Goal: Task Accomplishment & Management: Complete application form

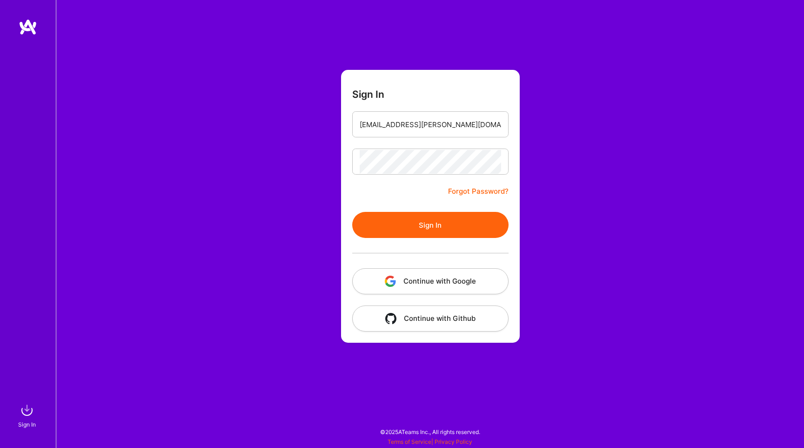
click at [428, 224] on button "Sign In" at bounding box center [430, 225] width 156 height 26
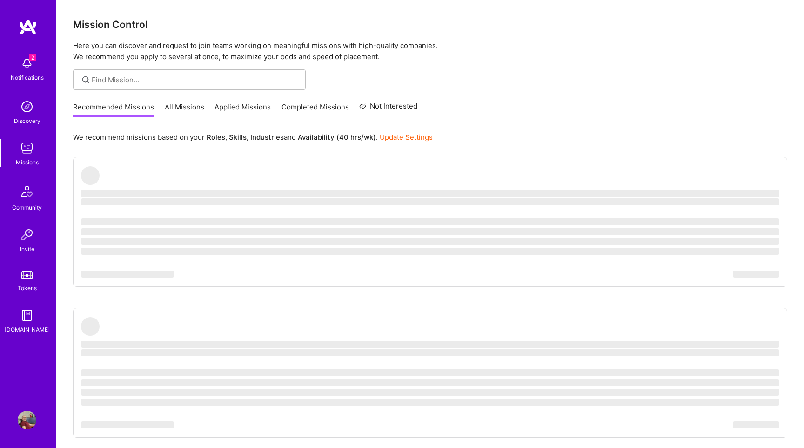
click at [8, 81] on div "2 Notifications" at bounding box center [27, 68] width 58 height 32
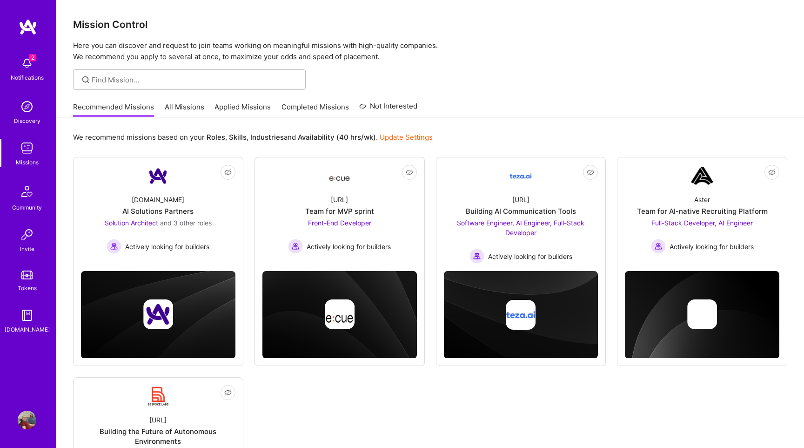
click at [26, 68] on div "2 Notifications Discovery Missions Community Invite Tokens [DOMAIN_NAME]" at bounding box center [28, 193] width 56 height 282
click at [26, 68] on img at bounding box center [27, 63] width 19 height 19
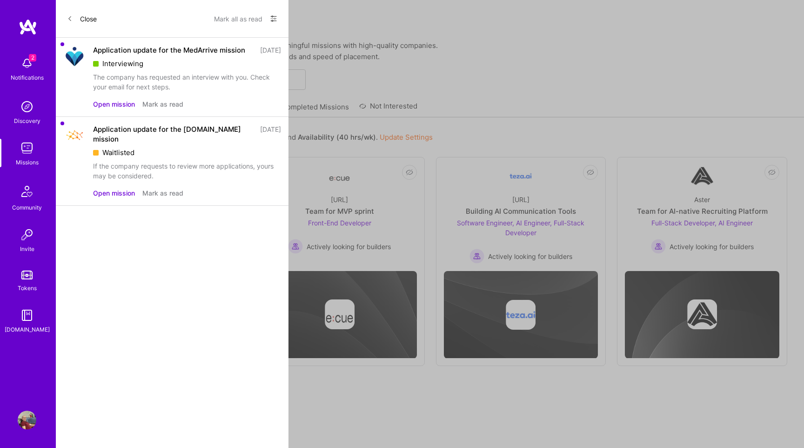
click at [124, 109] on button "Open mission" at bounding box center [114, 104] width 42 height 10
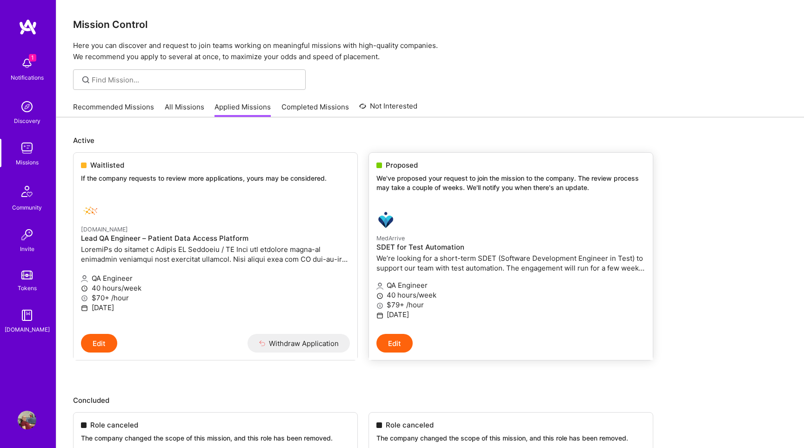
click at [460, 284] on p "QA Engineer" at bounding box center [511, 285] width 269 height 10
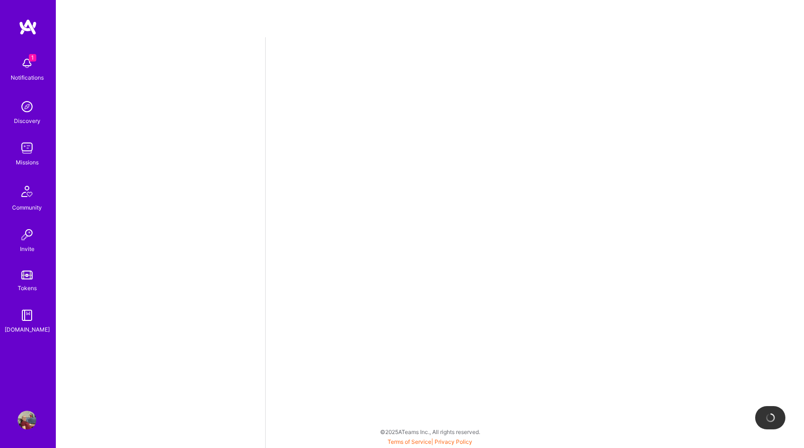
select select "BA"
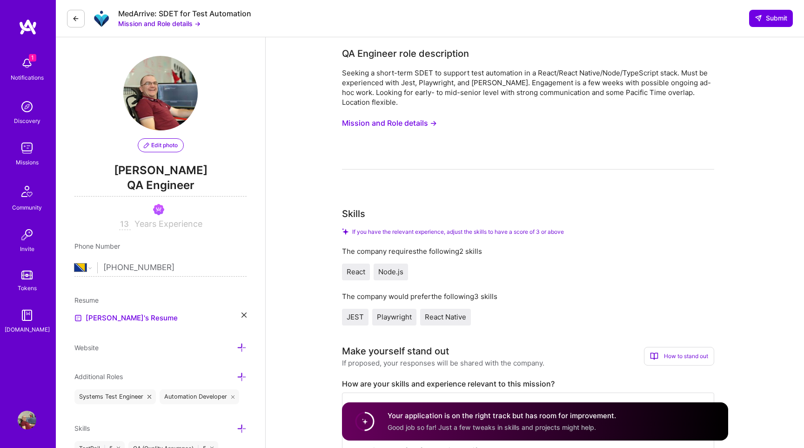
click at [403, 122] on button "Mission and Role details →" at bounding box center [389, 123] width 95 height 17
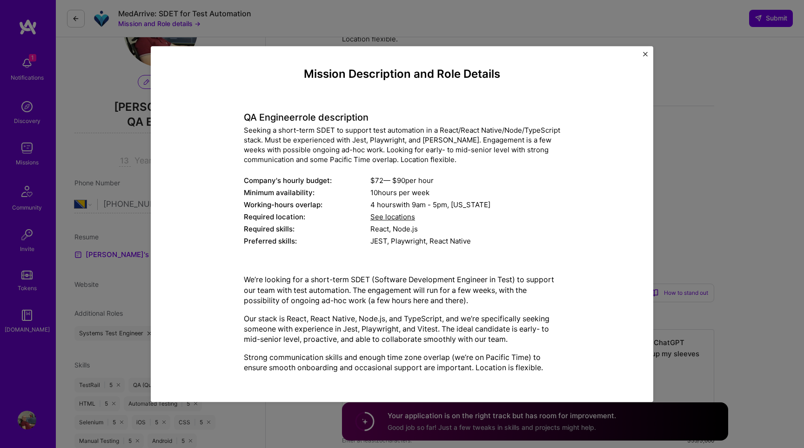
scroll to position [58, 0]
click at [646, 55] on img "Close" at bounding box center [645, 54] width 5 height 5
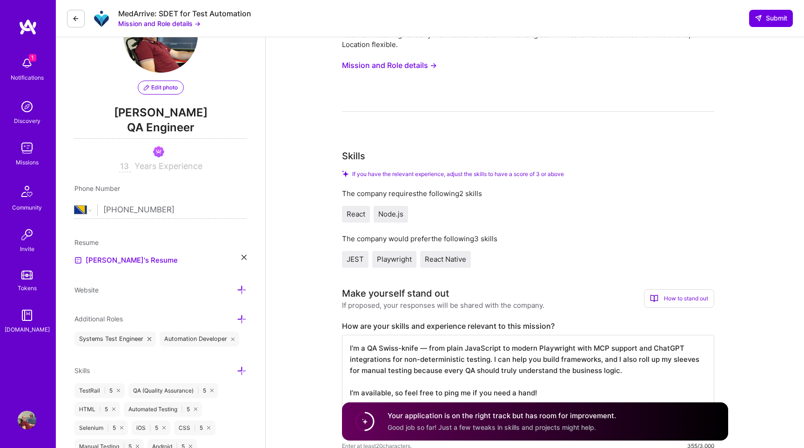
scroll to position [0, 0]
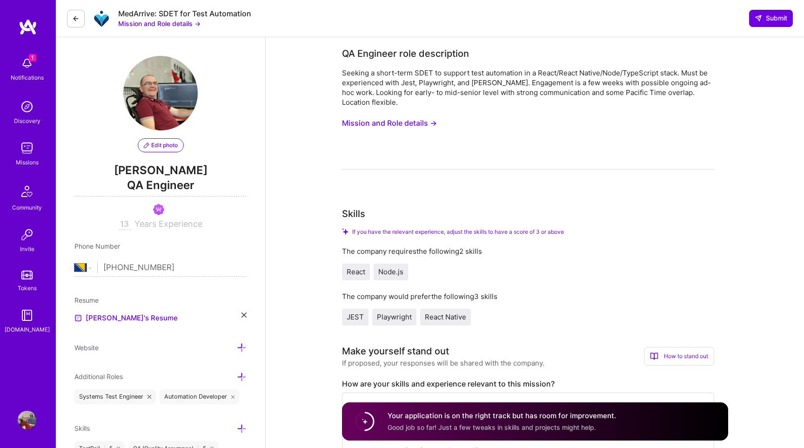
click at [27, 66] on img at bounding box center [27, 63] width 19 height 19
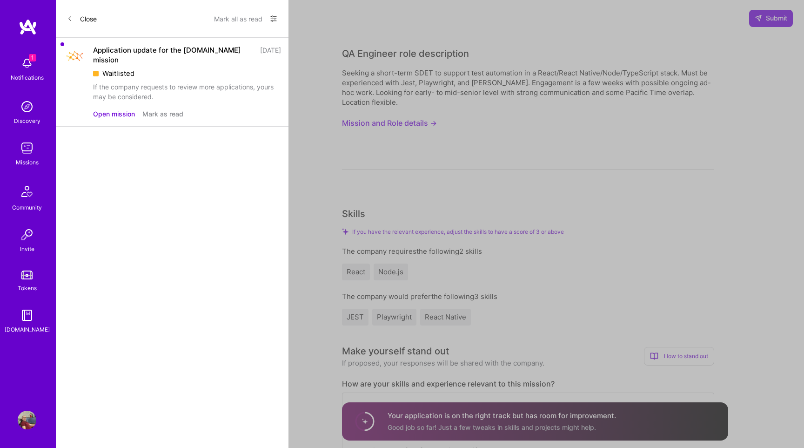
click at [119, 113] on button "Open mission" at bounding box center [114, 114] width 42 height 10
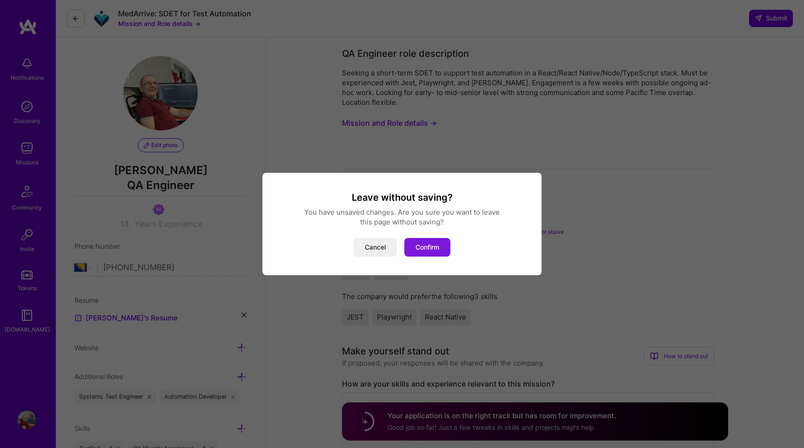
click at [427, 250] on button "Confirm" at bounding box center [428, 247] width 46 height 19
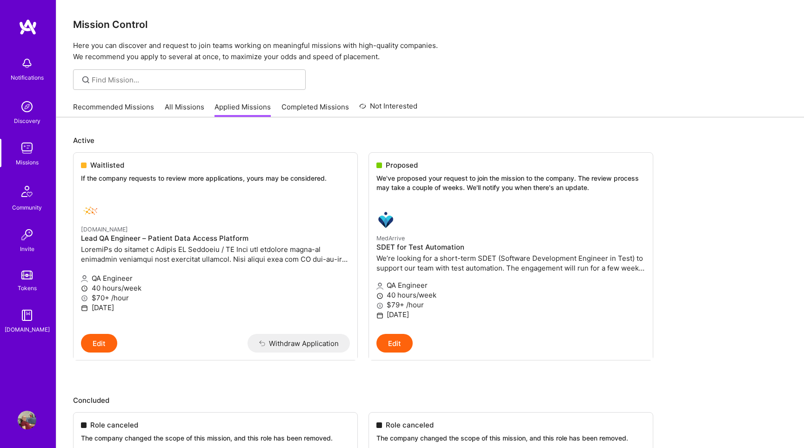
click at [178, 108] on link "All Missions" at bounding box center [185, 109] width 40 height 15
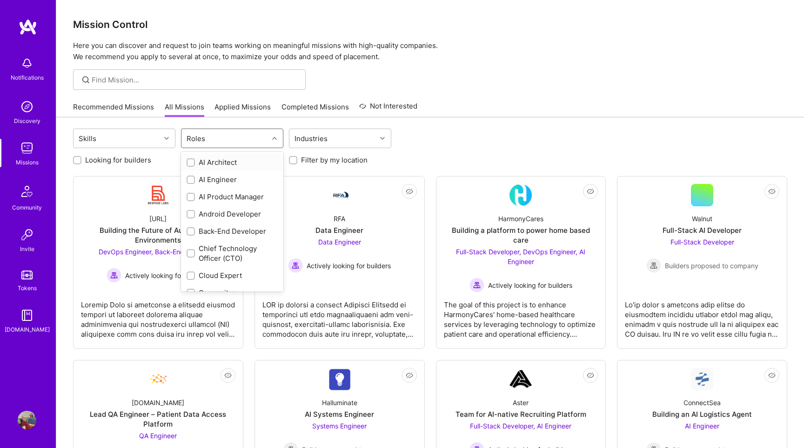
click at [206, 138] on div "Roles" at bounding box center [195, 139] width 23 height 14
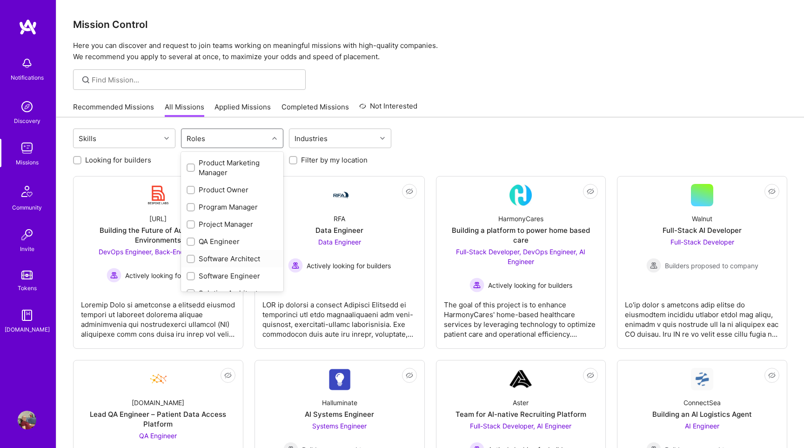
scroll to position [421, 0]
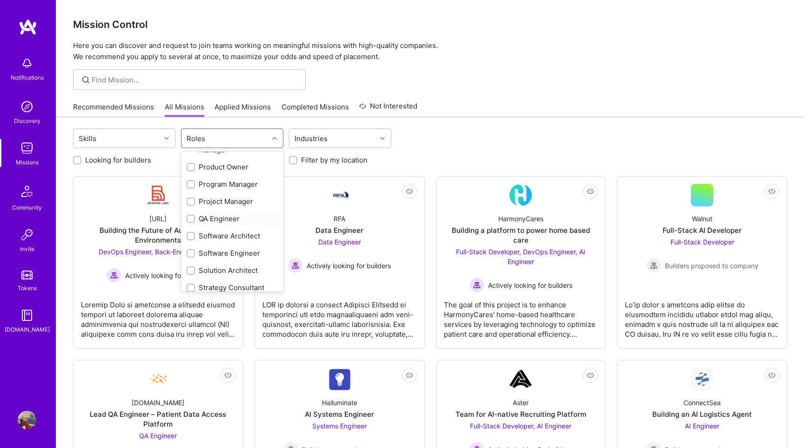
click at [217, 215] on div "QA Engineer" at bounding box center [232, 219] width 91 height 10
checkbox input "true"
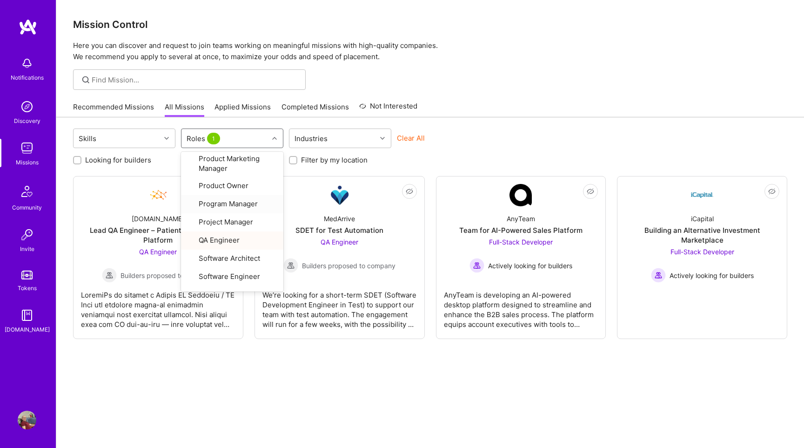
click at [499, 112] on div "Recommended Missions All Missions Applied Missions Completed Missions Not Inter…" at bounding box center [430, 107] width 715 height 20
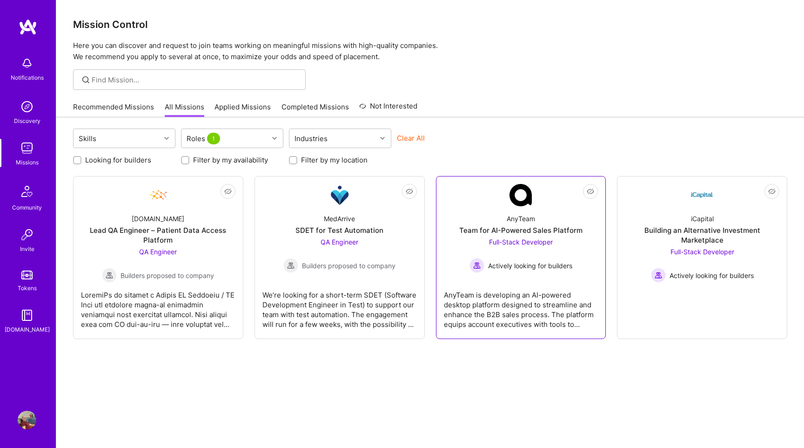
click at [527, 251] on div "Full-Stack Developer Actively looking for builders" at bounding box center [521, 255] width 103 height 36
